Goal: Task Accomplishment & Management: Use online tool/utility

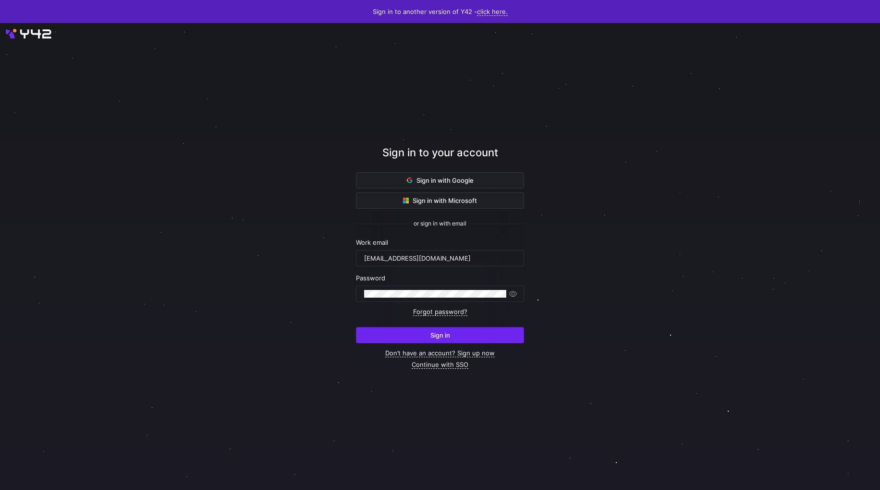
click at [440, 336] on span "Sign in" at bounding box center [441, 335] width 20 height 8
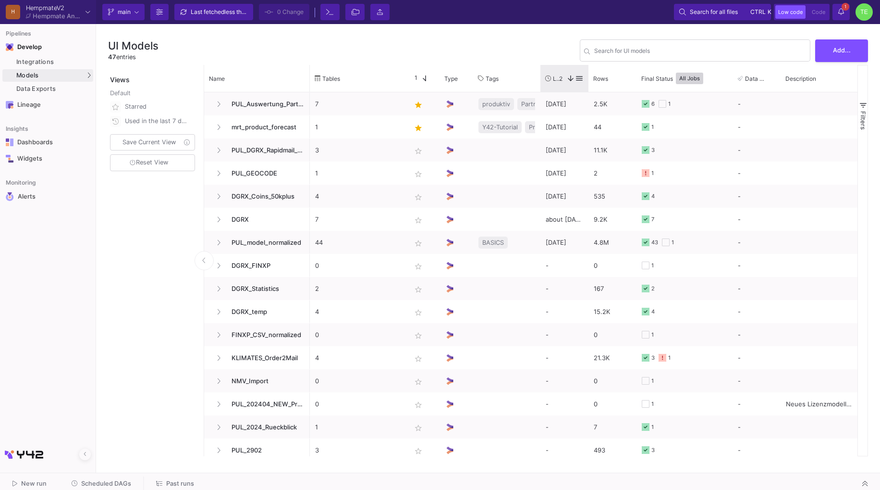
click at [561, 85] on div "Last Used 2" at bounding box center [560, 78] width 30 height 22
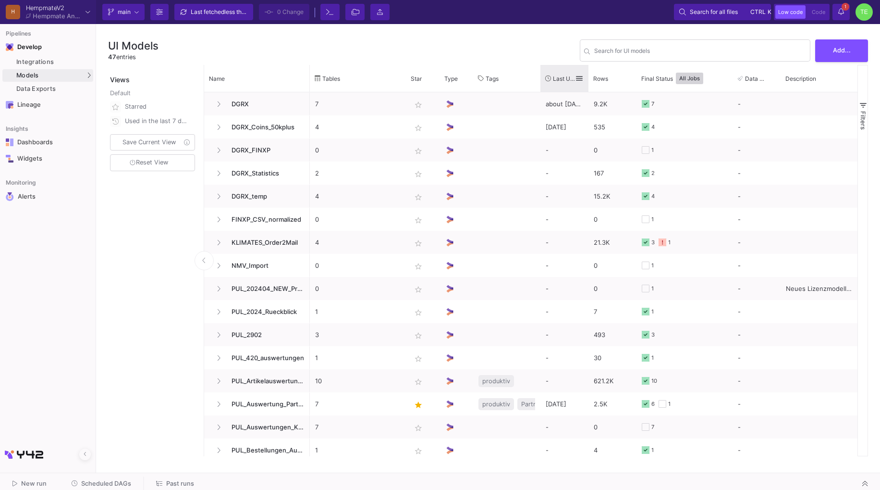
click at [559, 81] on span "Last Used" at bounding box center [564, 78] width 22 height 7
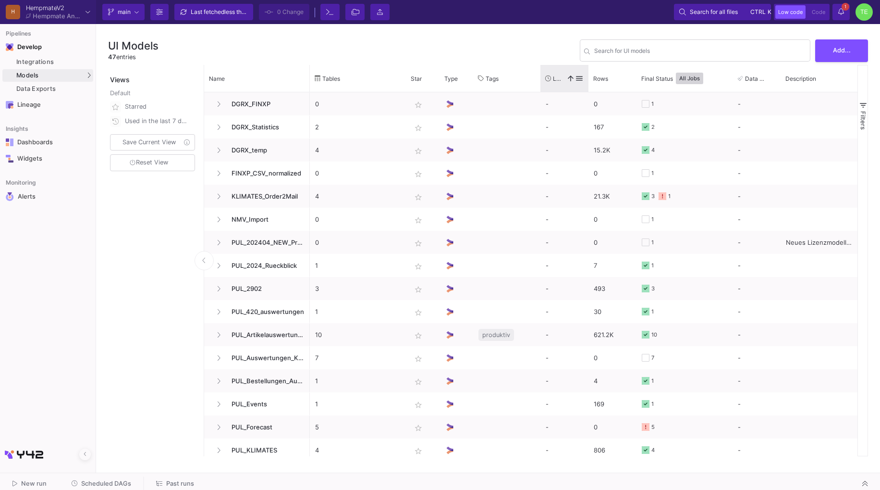
click at [559, 81] on span "Last Used" at bounding box center [558, 78] width 10 height 7
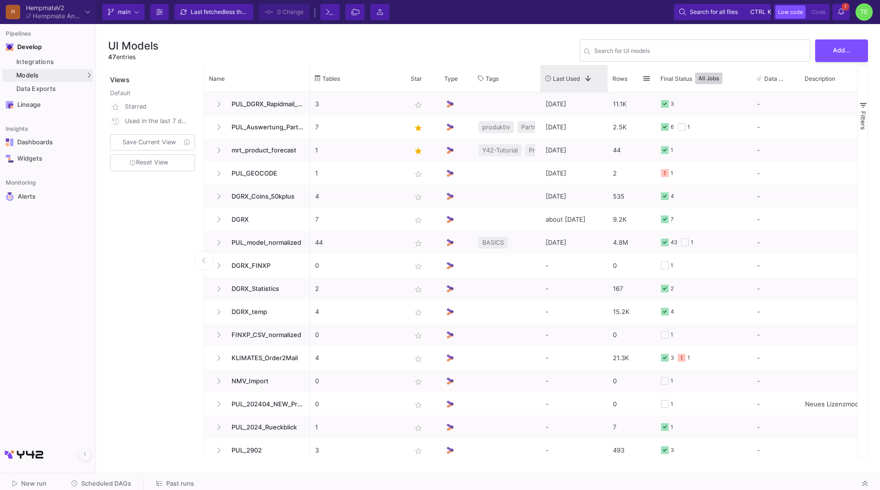
drag, startPoint x: 588, startPoint y: 74, endPoint x: 624, endPoint y: 81, distance: 36.7
click at [624, 81] on div "Tables Star Type Tags" at bounding box center [622, 78] width 625 height 27
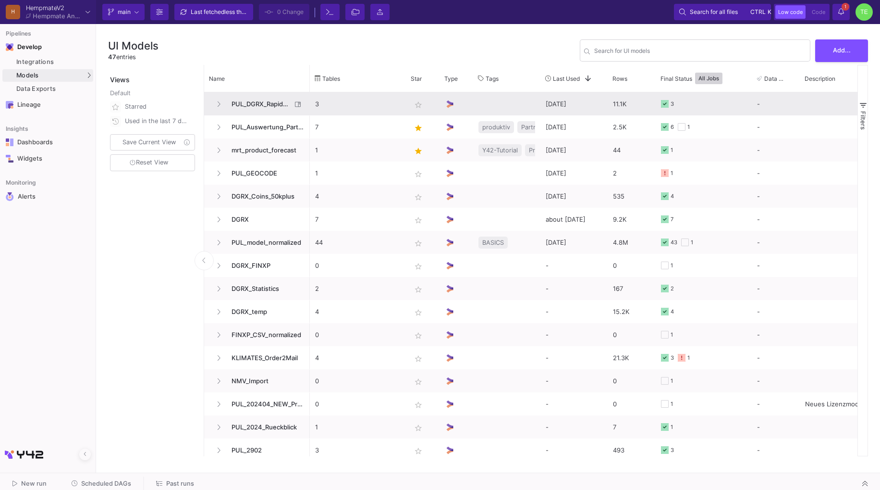
click at [264, 103] on span "PUL_DGRX_Rapidmail_Walletaktivierung" at bounding box center [259, 104] width 66 height 23
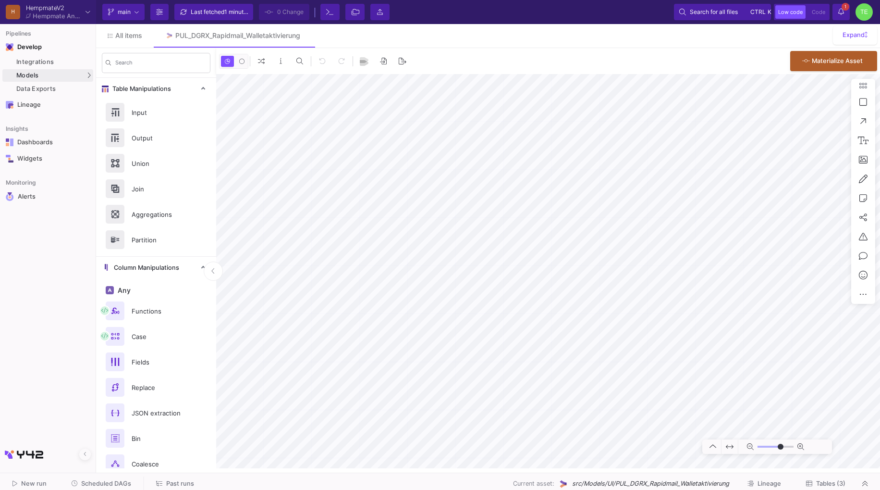
type input "-23"
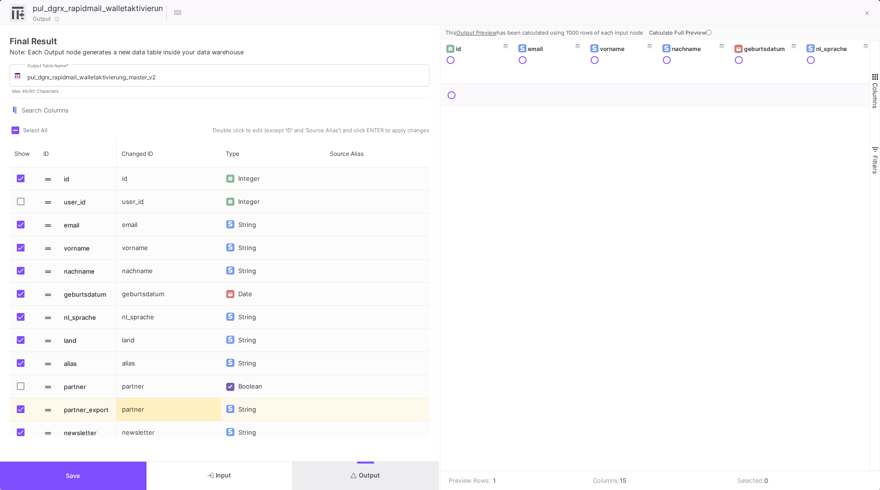
click at [360, 481] on button "Output" at bounding box center [366, 475] width 147 height 28
click at [678, 32] on span "Calculate Full Preview" at bounding box center [681, 32] width 64 height 7
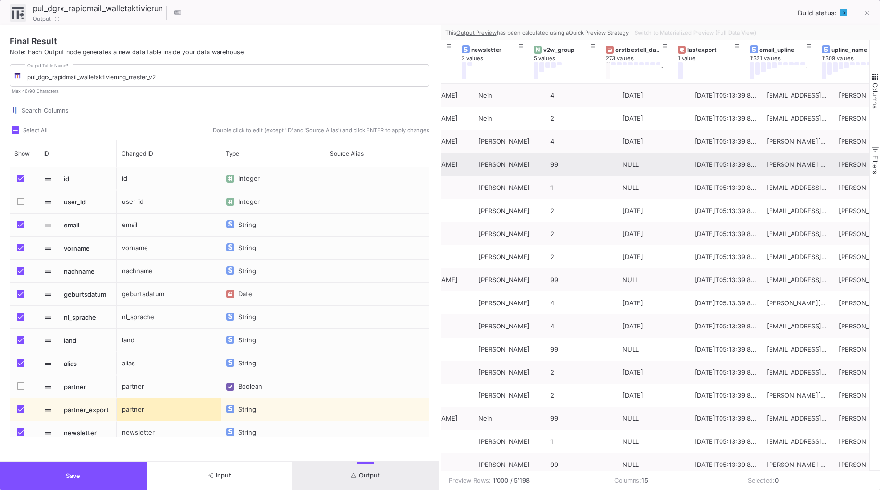
scroll to position [0, 634]
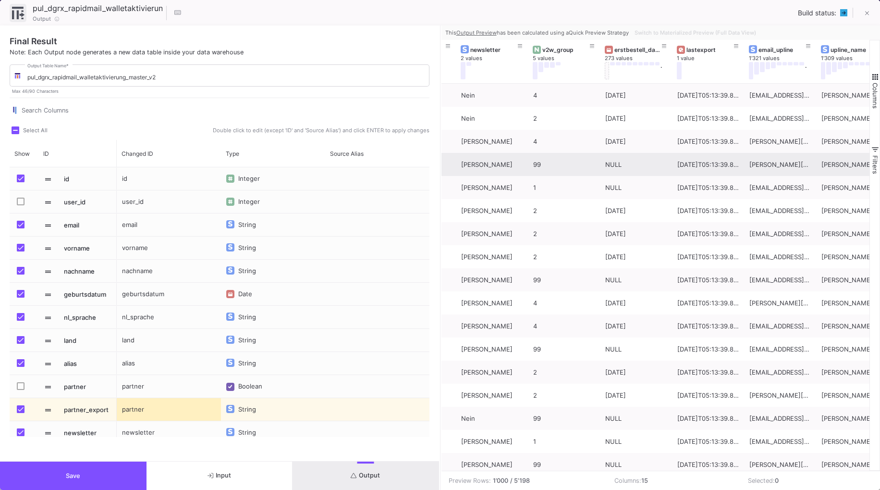
click at [78, 483] on button "Save" at bounding box center [73, 475] width 147 height 28
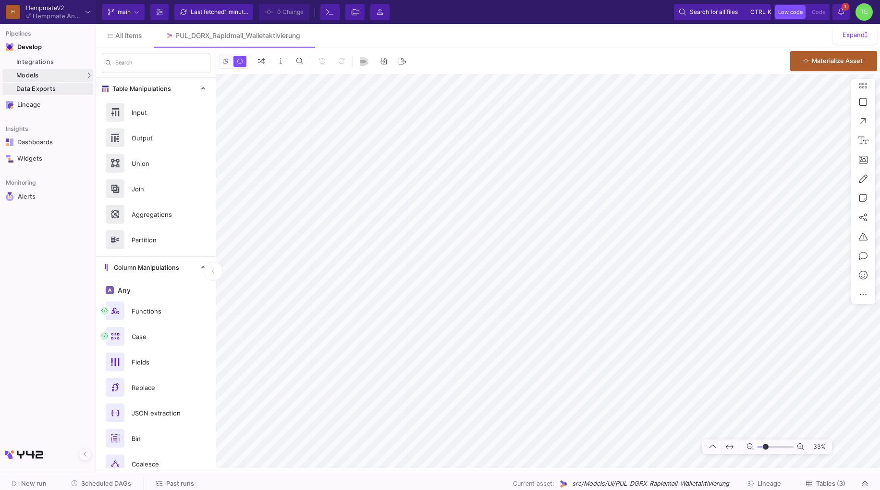
click at [40, 88] on div "Data Exports" at bounding box center [53, 89] width 74 height 8
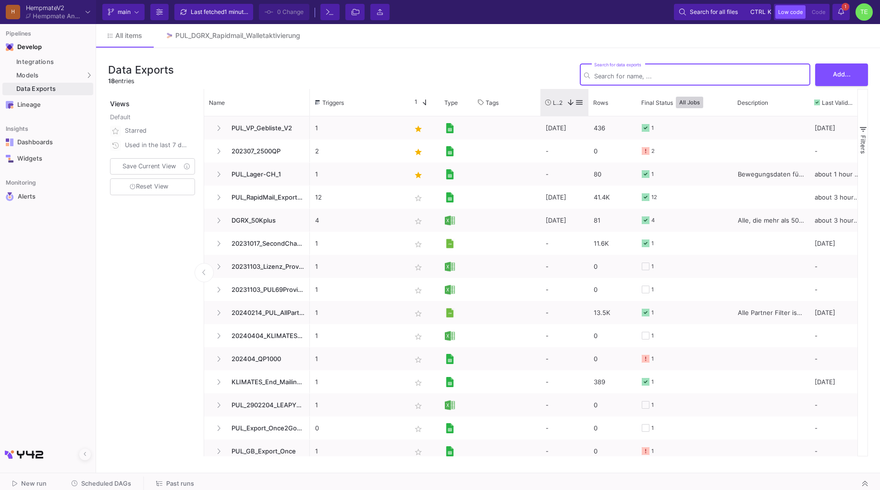
click at [564, 99] on span at bounding box center [569, 102] width 12 height 9
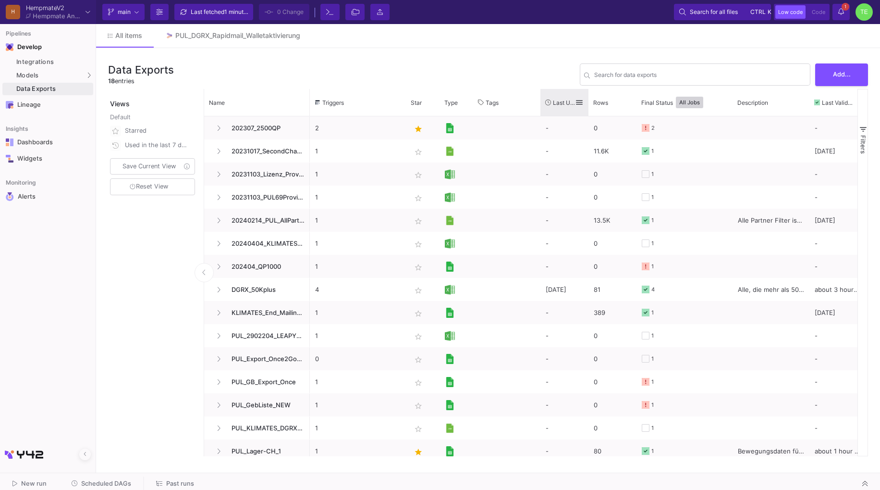
click at [564, 99] on span "Last Used" at bounding box center [564, 102] width 22 height 7
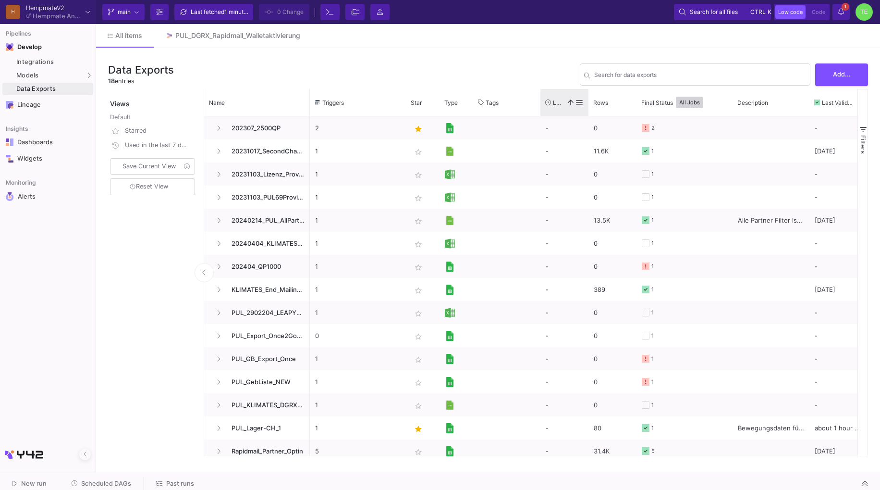
click at [564, 99] on span at bounding box center [569, 102] width 12 height 9
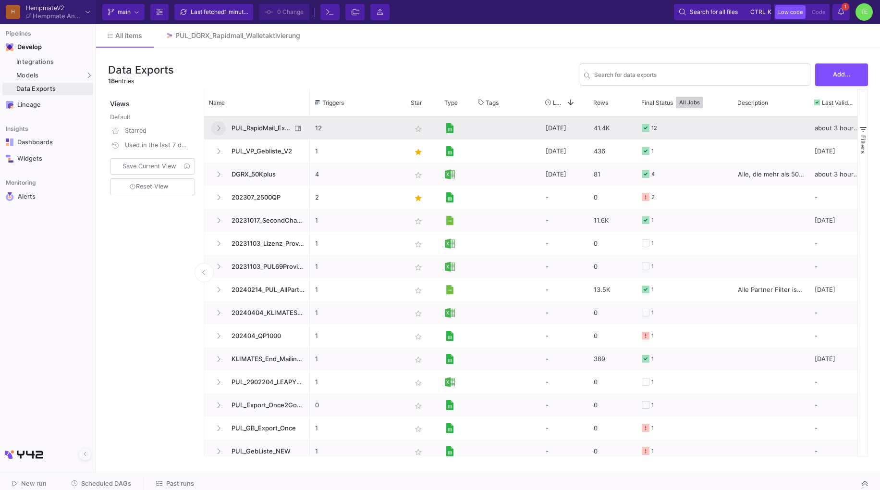
click at [220, 130] on icon "Press SPACE to select this row." at bounding box center [219, 128] width 4 height 6
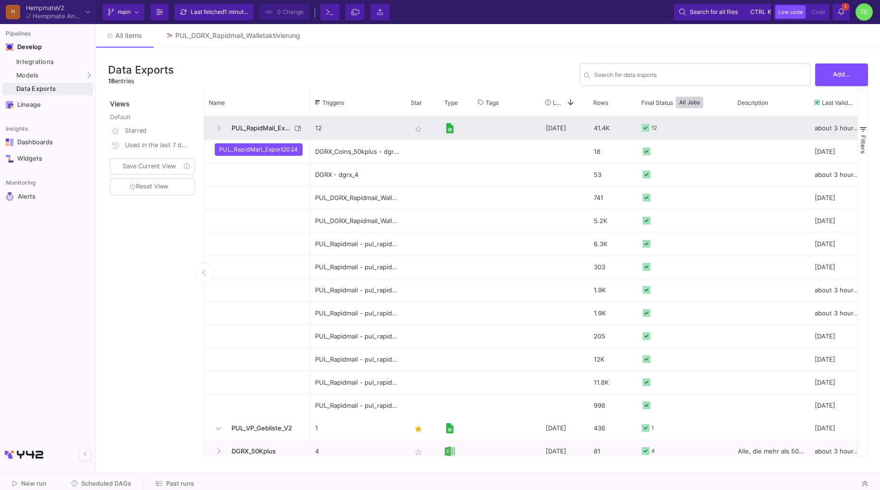
click at [249, 127] on span "PUL_RapidMail_Export2024" at bounding box center [259, 128] width 66 height 23
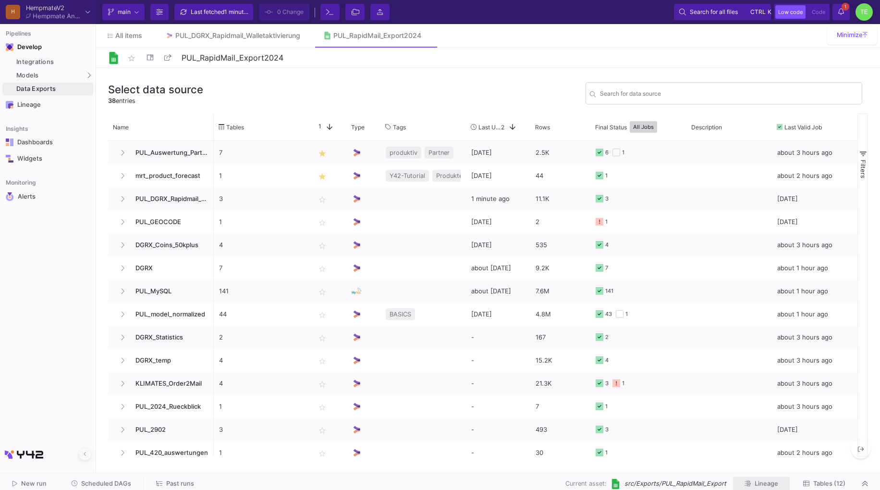
click at [759, 482] on span "Lineage" at bounding box center [767, 483] width 24 height 7
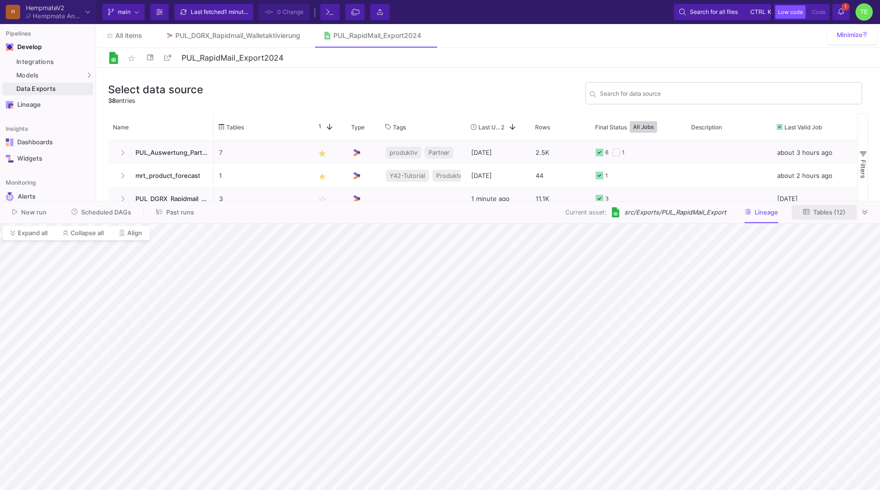
click at [829, 210] on span "Tables (12)" at bounding box center [830, 212] width 32 height 7
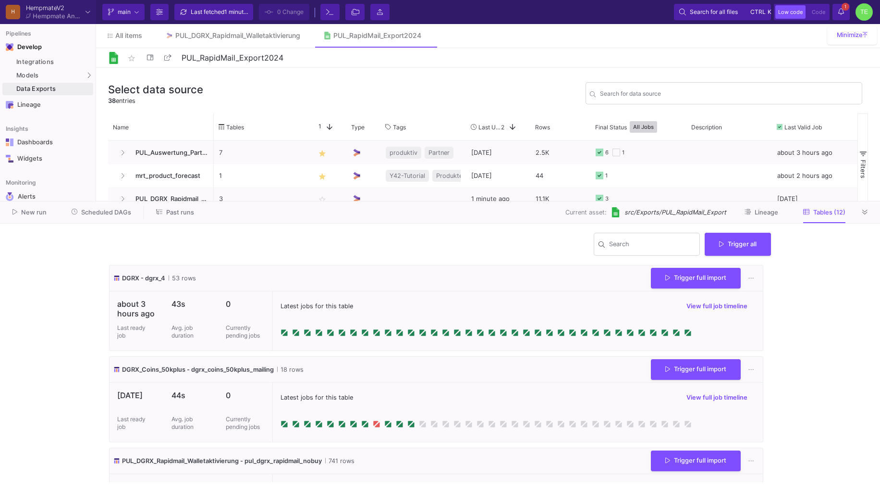
click at [166, 212] on span "Past runs" at bounding box center [180, 212] width 28 height 7
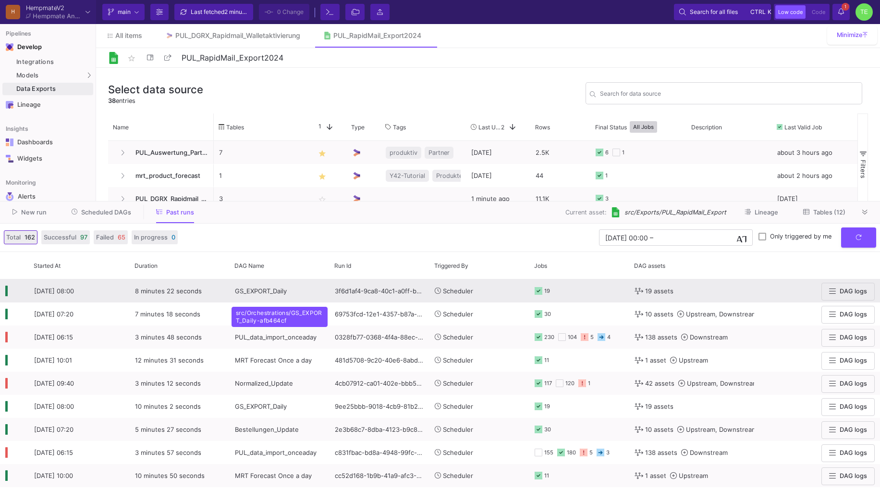
click at [271, 295] on span "GS_EXPORT_Daily" at bounding box center [261, 291] width 52 height 8
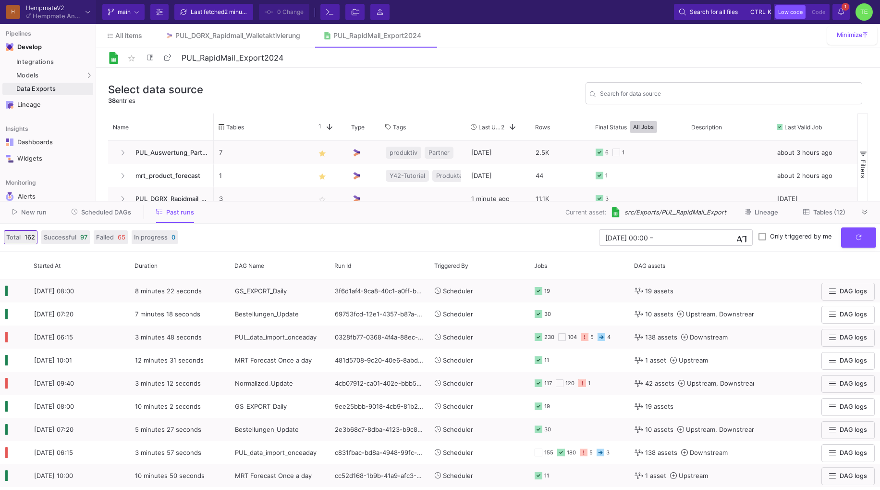
click at [107, 214] on span "Scheduled DAGs" at bounding box center [106, 212] width 50 height 7
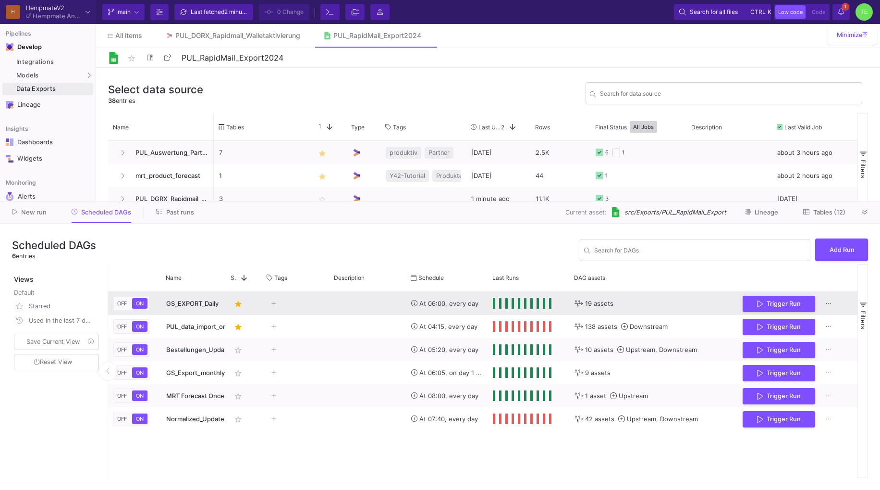
click at [201, 302] on span "GS_EXPORT_Daily" at bounding box center [192, 303] width 52 height 8
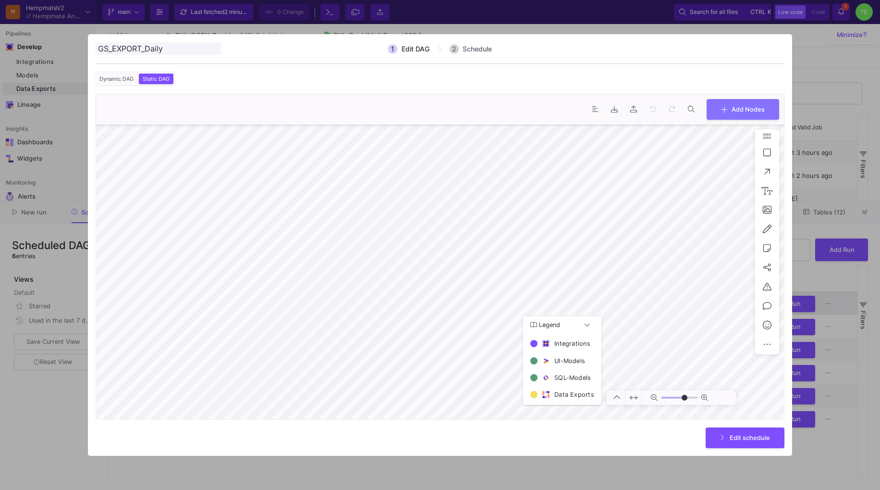
type input "0"
click at [747, 105] on span "Add Nodes" at bounding box center [748, 108] width 33 height 7
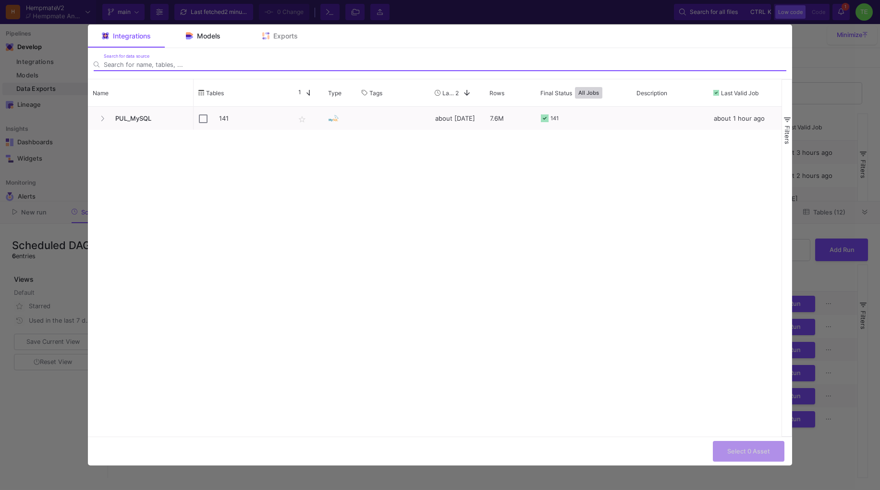
click at [208, 36] on span "Models" at bounding box center [209, 36] width 24 height 8
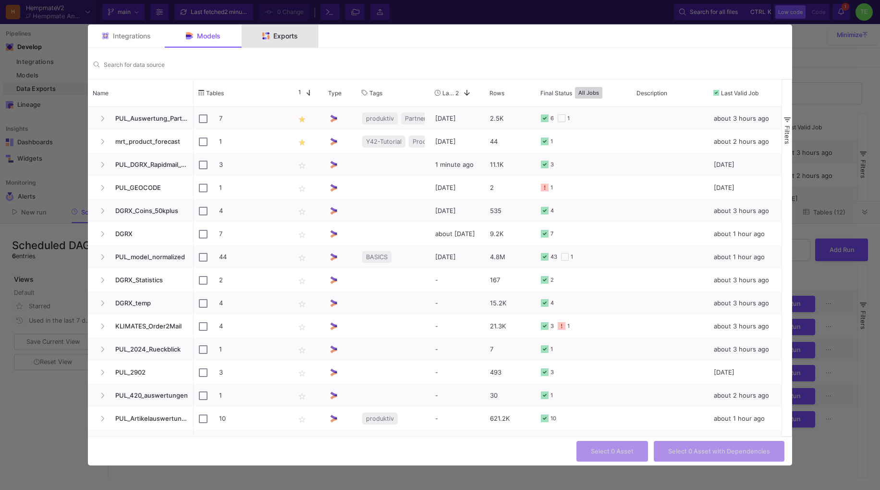
click at [271, 37] on div "Exports" at bounding box center [280, 36] width 36 height 8
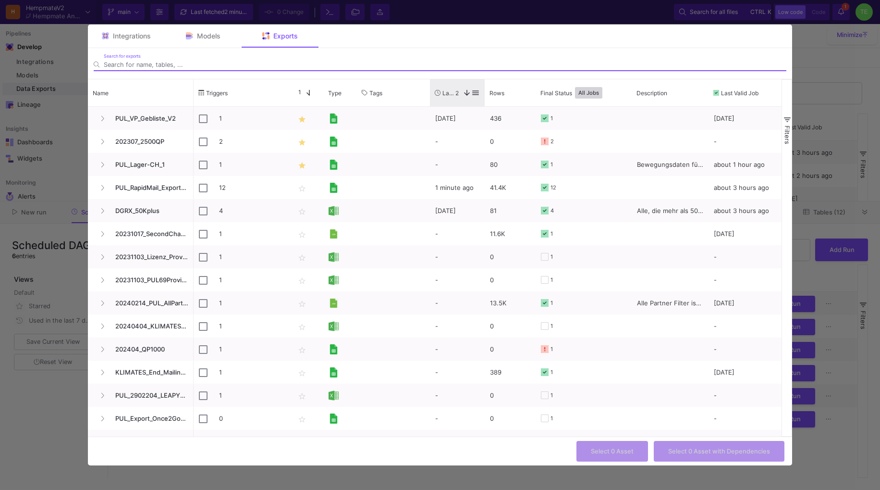
click at [455, 90] on span "Last Used" at bounding box center [449, 92] width 13 height 7
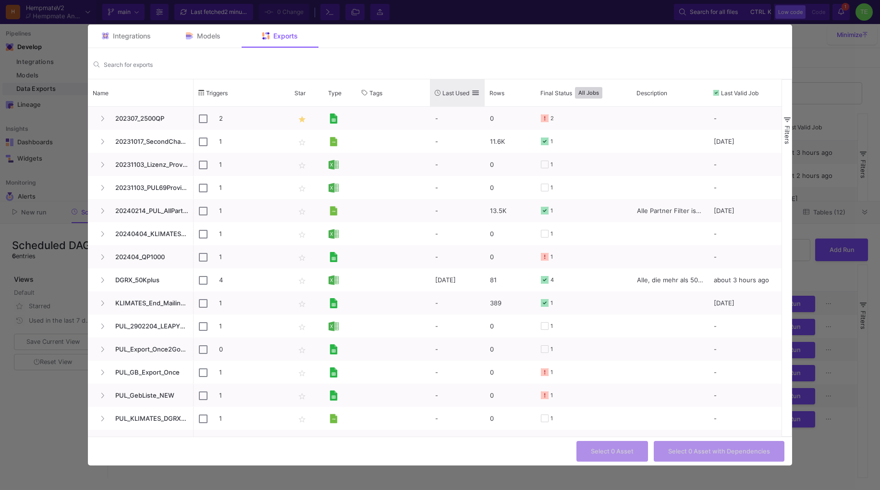
click at [455, 90] on span "Last Used" at bounding box center [456, 92] width 27 height 7
click at [455, 90] on span "Last Used" at bounding box center [451, 92] width 16 height 7
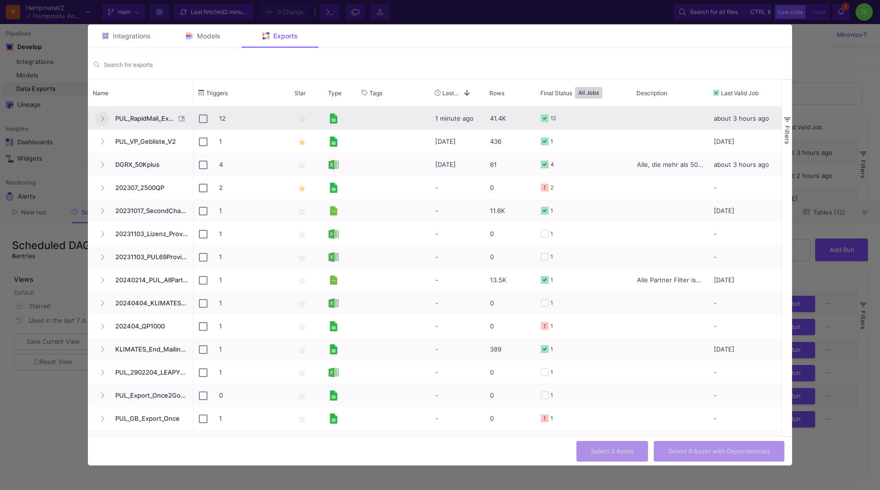
click at [97, 114] on button "Press SPACE to select this row." at bounding box center [102, 118] width 14 height 14
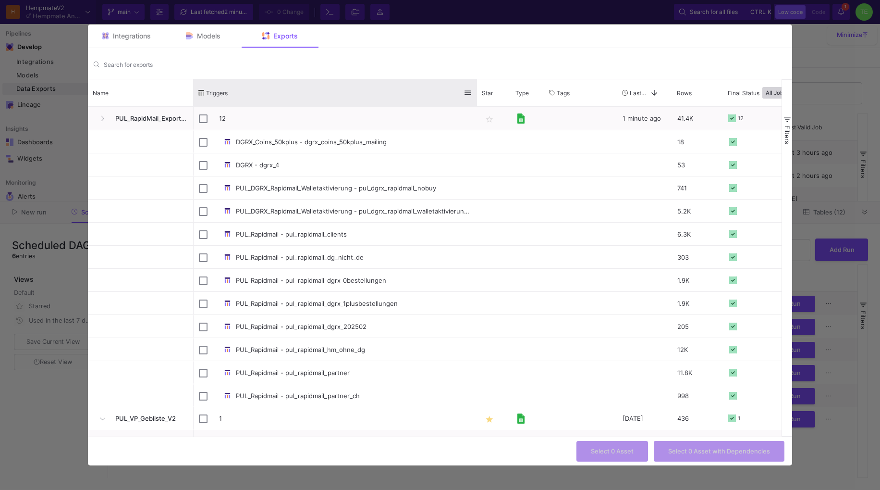
drag, startPoint x: 289, startPoint y: 91, endPoint x: 476, endPoint y: 97, distance: 187.5
click at [476, 97] on div at bounding box center [477, 92] width 4 height 27
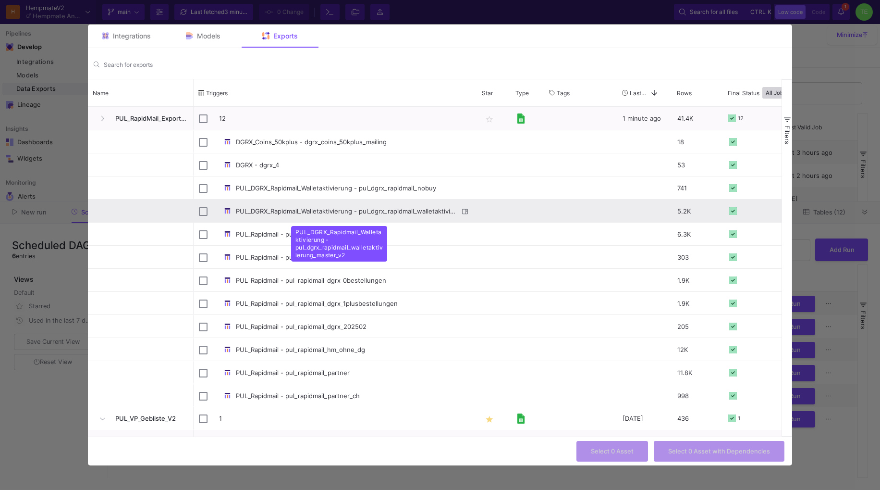
click at [370, 209] on div "PUL_DGRX_Rapidmail_Walletaktivierung - pul_dgrx_rapidmail_walletaktivierung_mas…" at bounding box center [339, 211] width 240 height 23
checkbox input "false"
checkbox input "true"
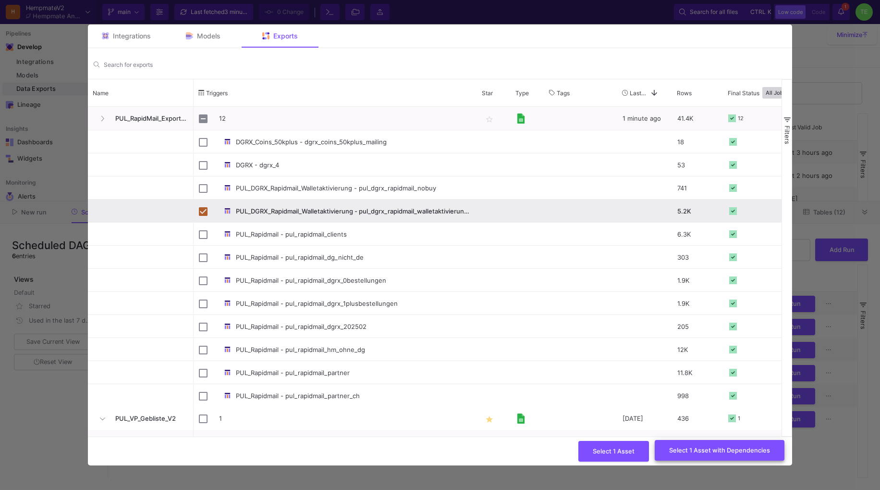
click at [697, 452] on span "Select 1 Asset with Dependencies" at bounding box center [719, 449] width 101 height 7
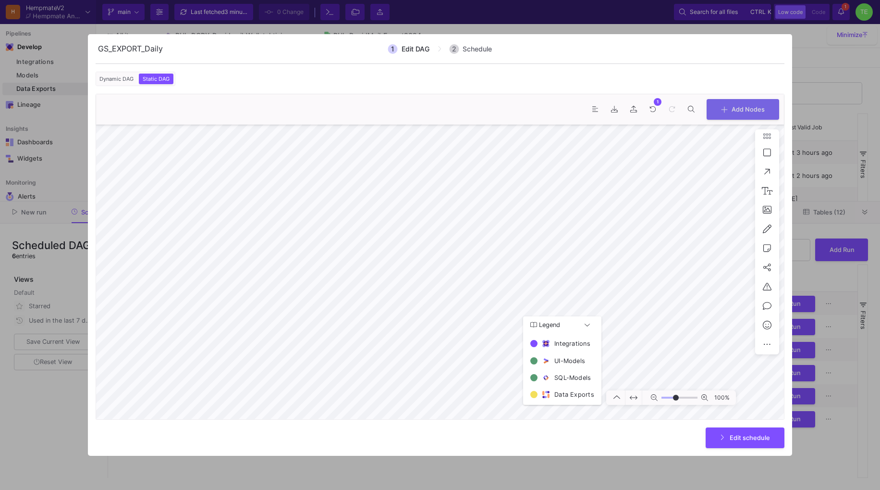
click at [122, 79] on span "Dynamic DAG" at bounding box center [117, 78] width 38 height 7
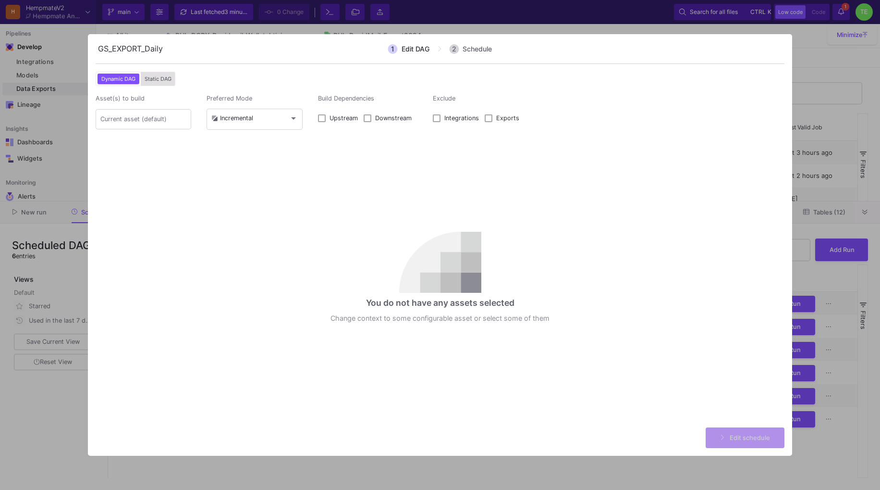
click at [150, 80] on span "Static DAG" at bounding box center [158, 78] width 31 height 7
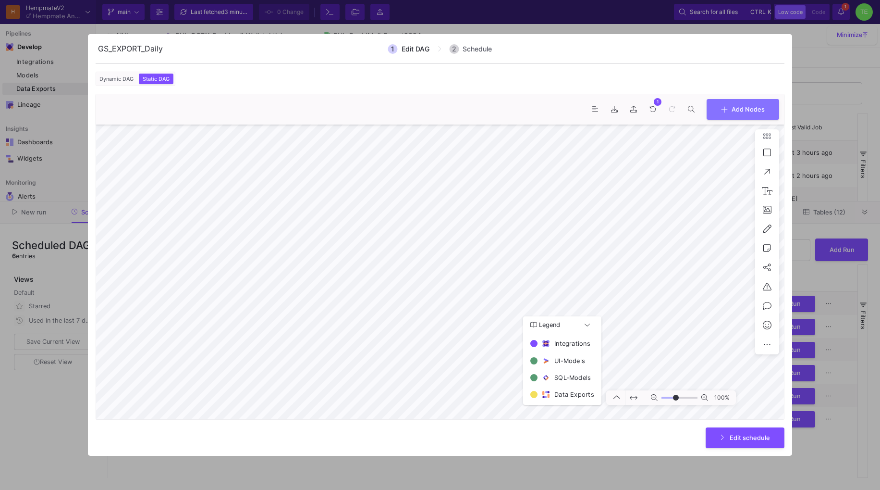
type input "-12"
click at [753, 435] on span "Edit schedule" at bounding box center [750, 436] width 40 height 7
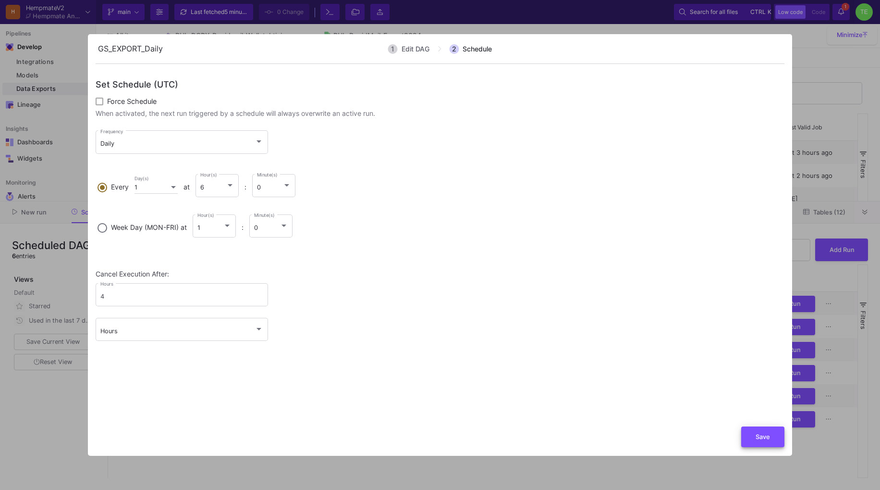
click at [760, 440] on span "Save" at bounding box center [763, 436] width 14 height 7
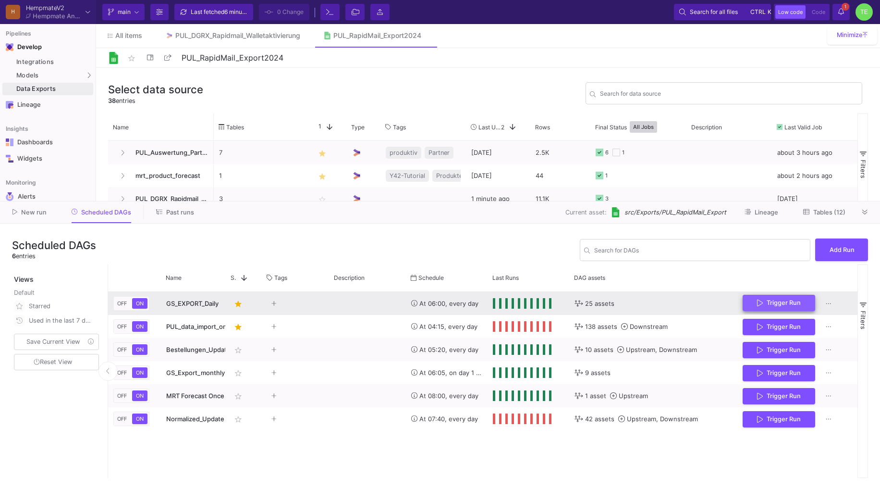
click at [799, 304] on span "Trigger Run" at bounding box center [784, 302] width 34 height 7
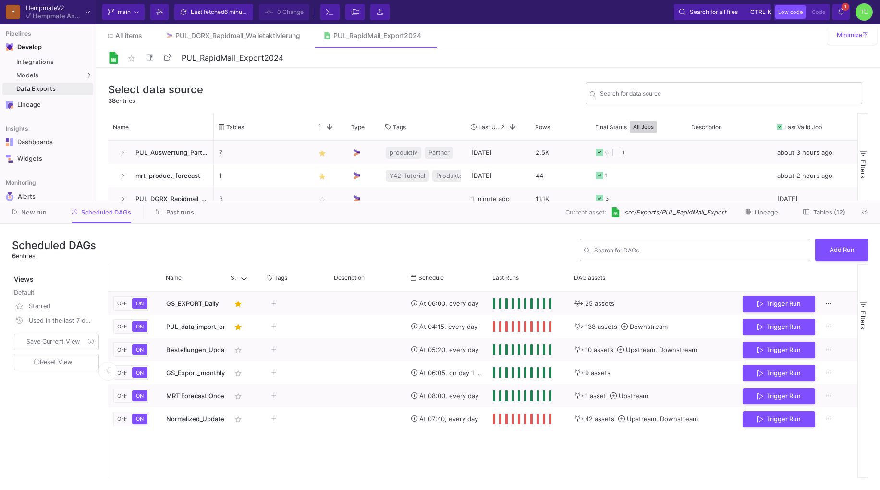
click at [178, 213] on span "Past runs" at bounding box center [180, 212] width 28 height 7
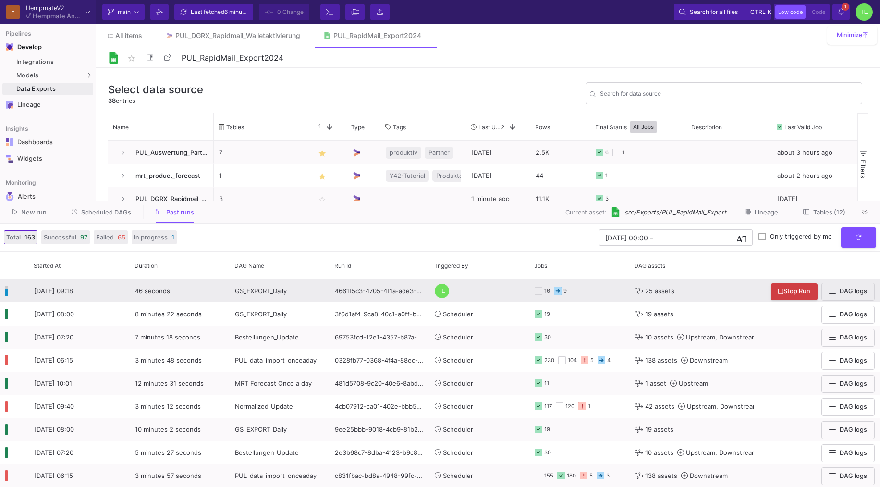
click at [153, 291] on span "46 seconds" at bounding box center [152, 291] width 35 height 8
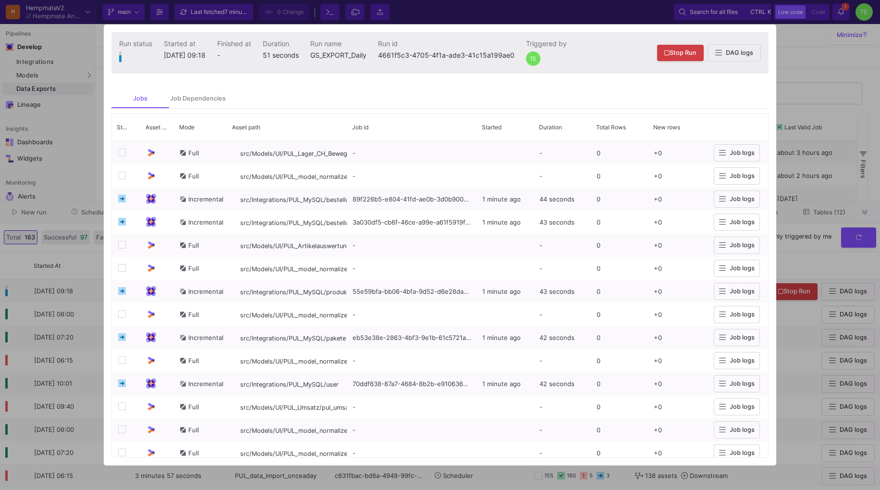
click at [808, 65] on div at bounding box center [440, 245] width 880 height 490
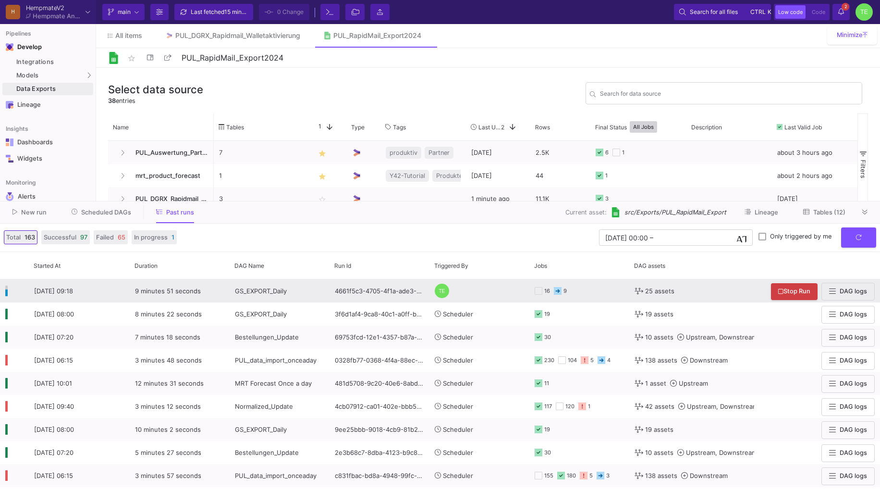
click at [576, 291] on div "16 9" at bounding box center [579, 291] width 89 height 22
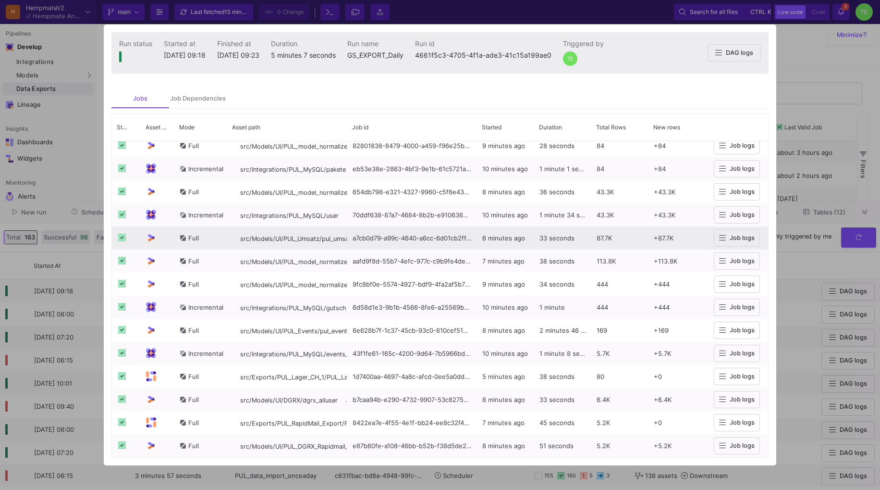
scroll to position [260, 0]
